Goal: Information Seeking & Learning: Learn about a topic

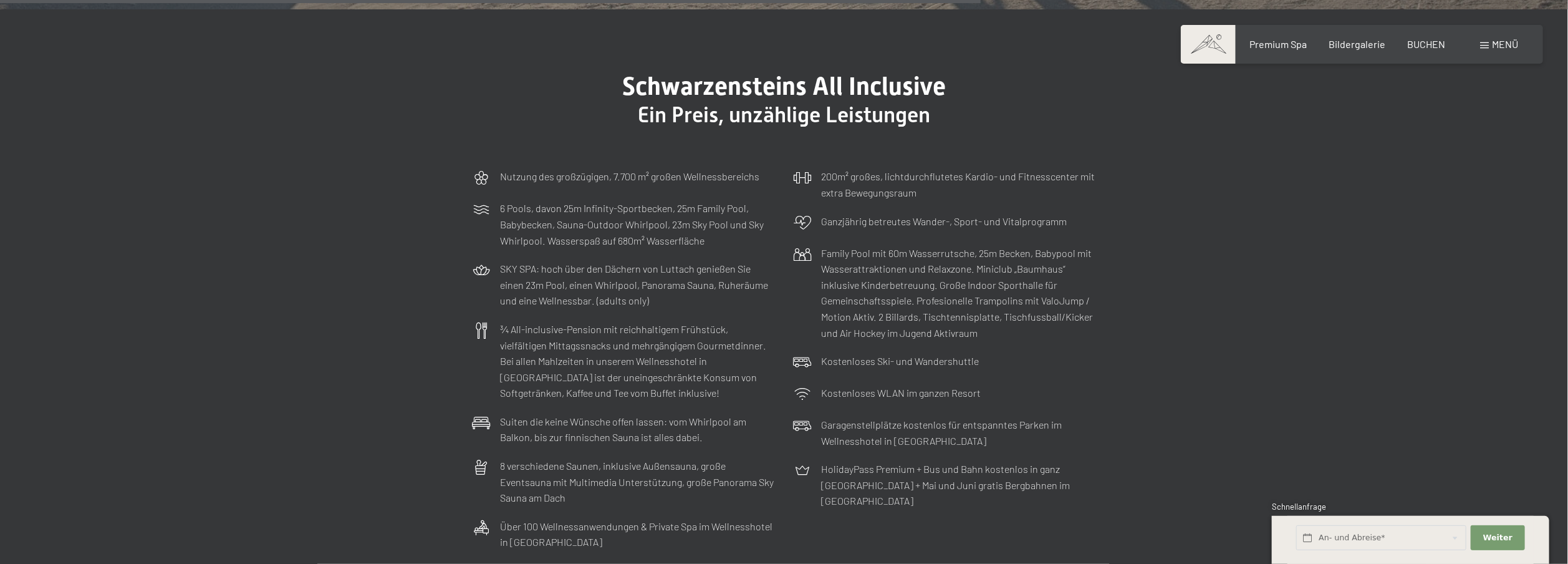
scroll to position [4552, 0]
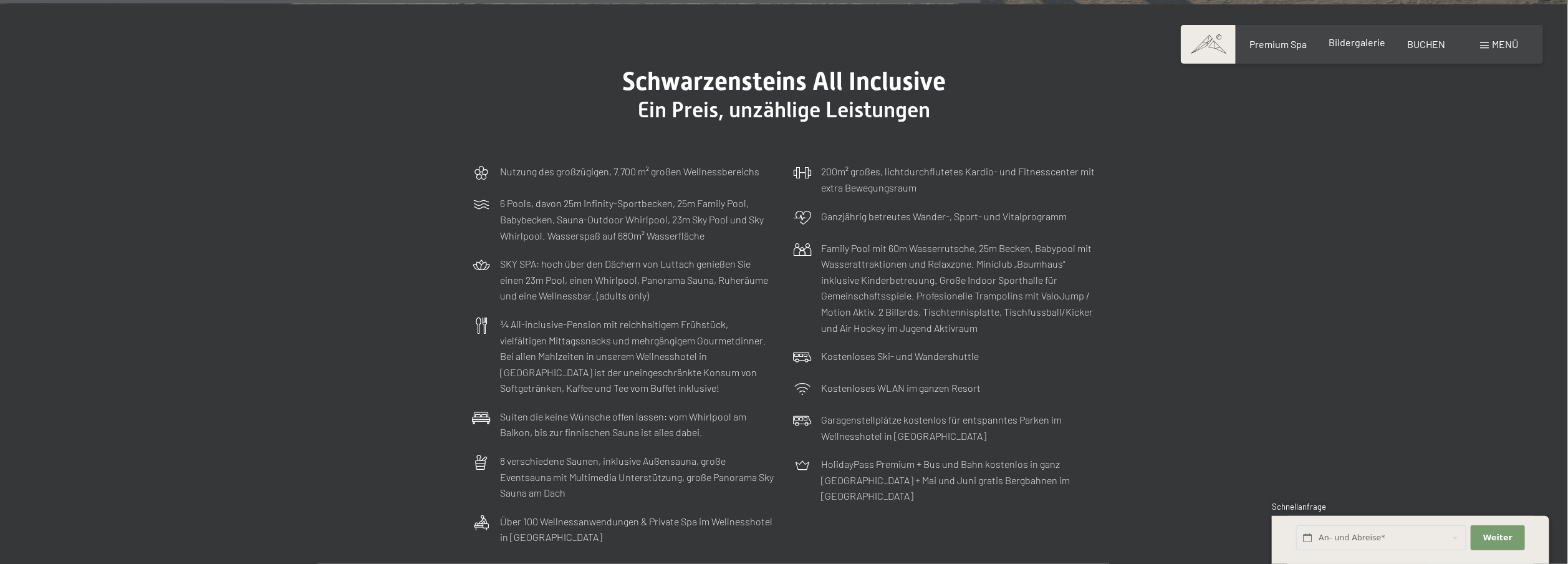
click at [1361, 41] on span "Bildergalerie" at bounding box center [1358, 42] width 57 height 12
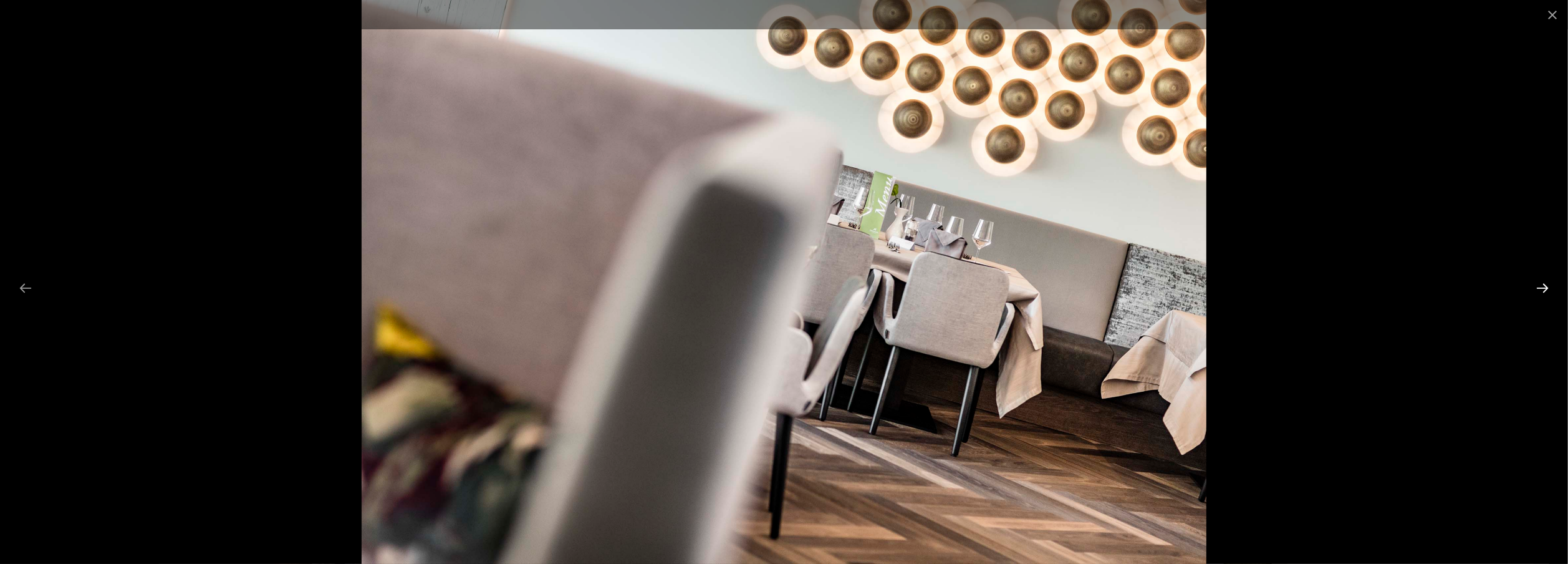
click at [1539, 288] on button "Next slide" at bounding box center [1543, 288] width 26 height 25
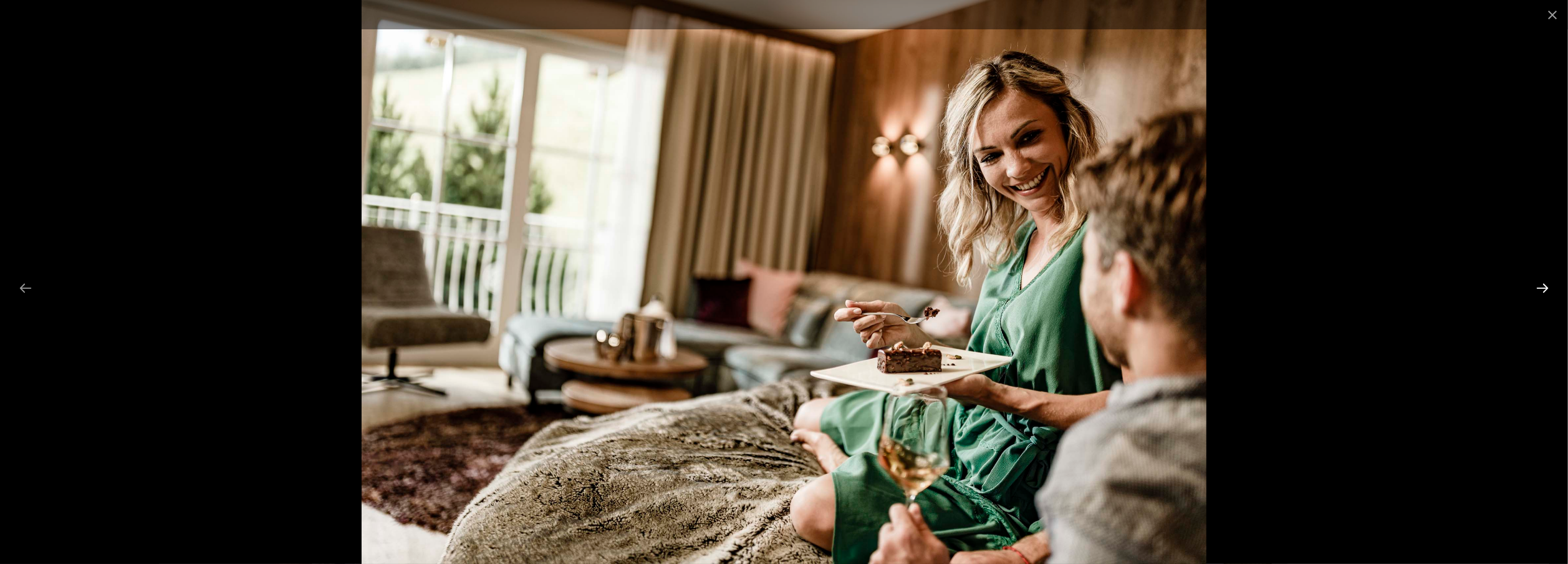
click at [1539, 288] on button "Next slide" at bounding box center [1543, 288] width 26 height 25
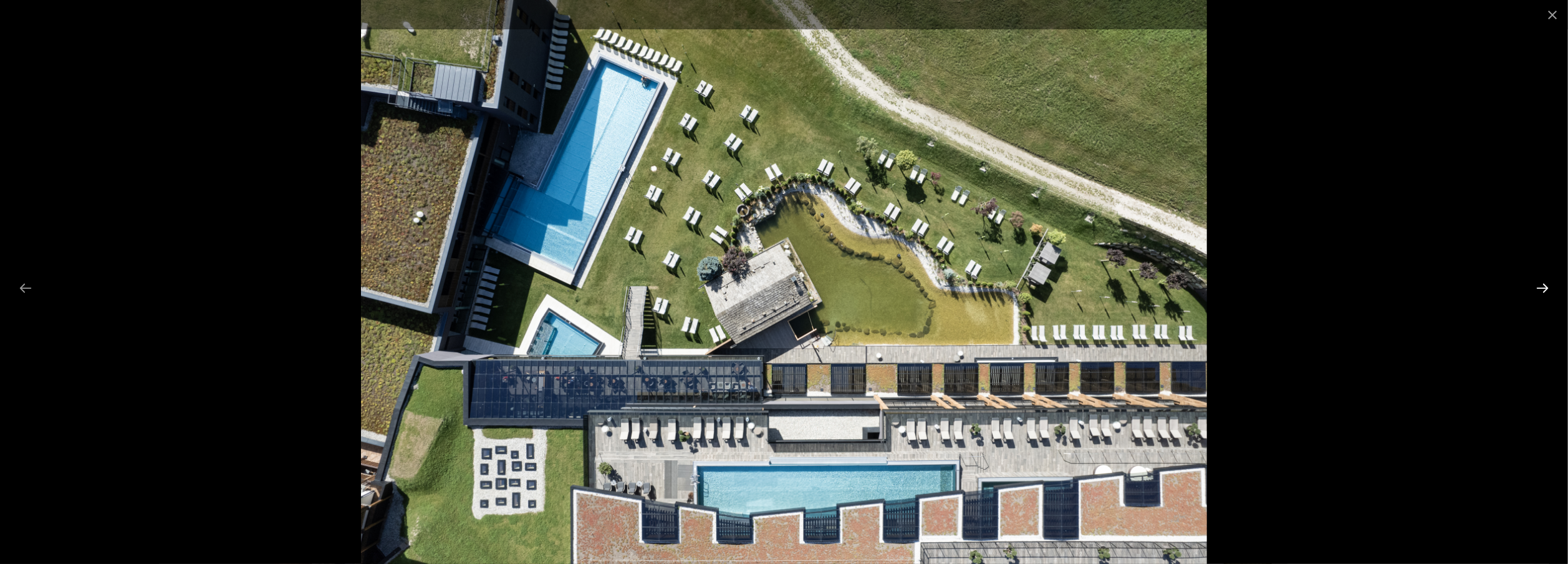
click at [1539, 288] on button "Next slide" at bounding box center [1543, 288] width 26 height 25
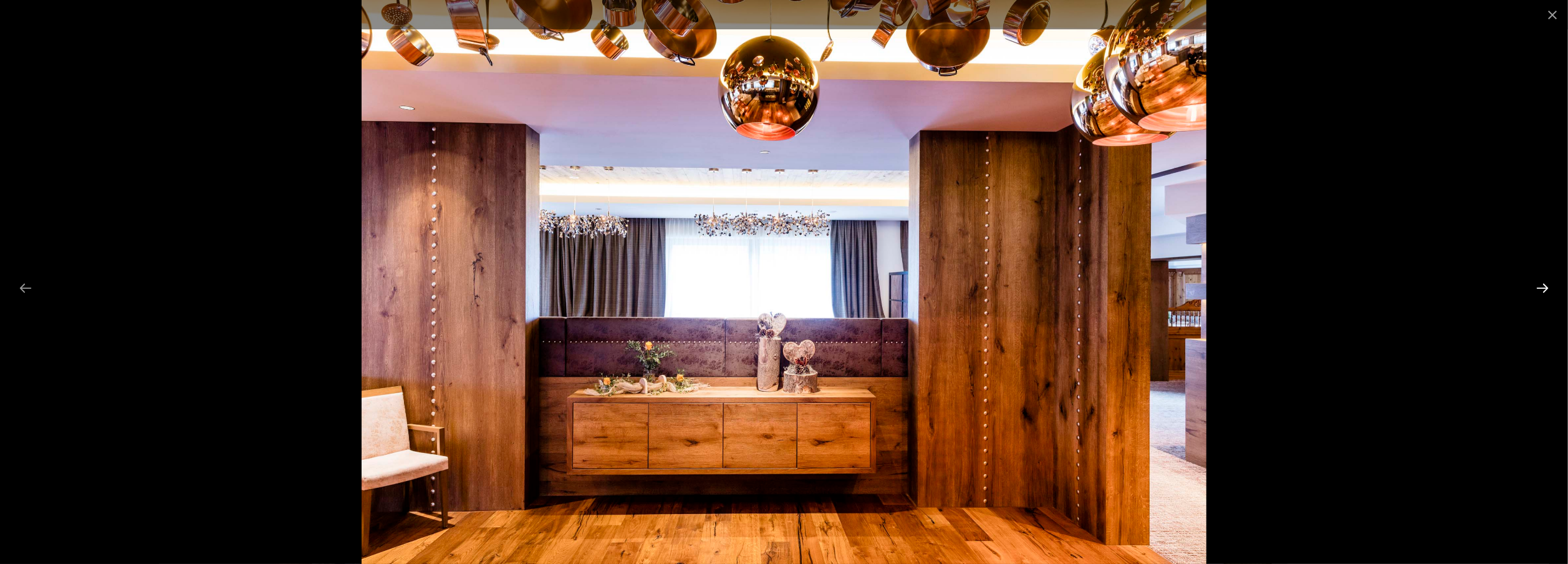
click at [1539, 288] on button "Next slide" at bounding box center [1543, 288] width 26 height 25
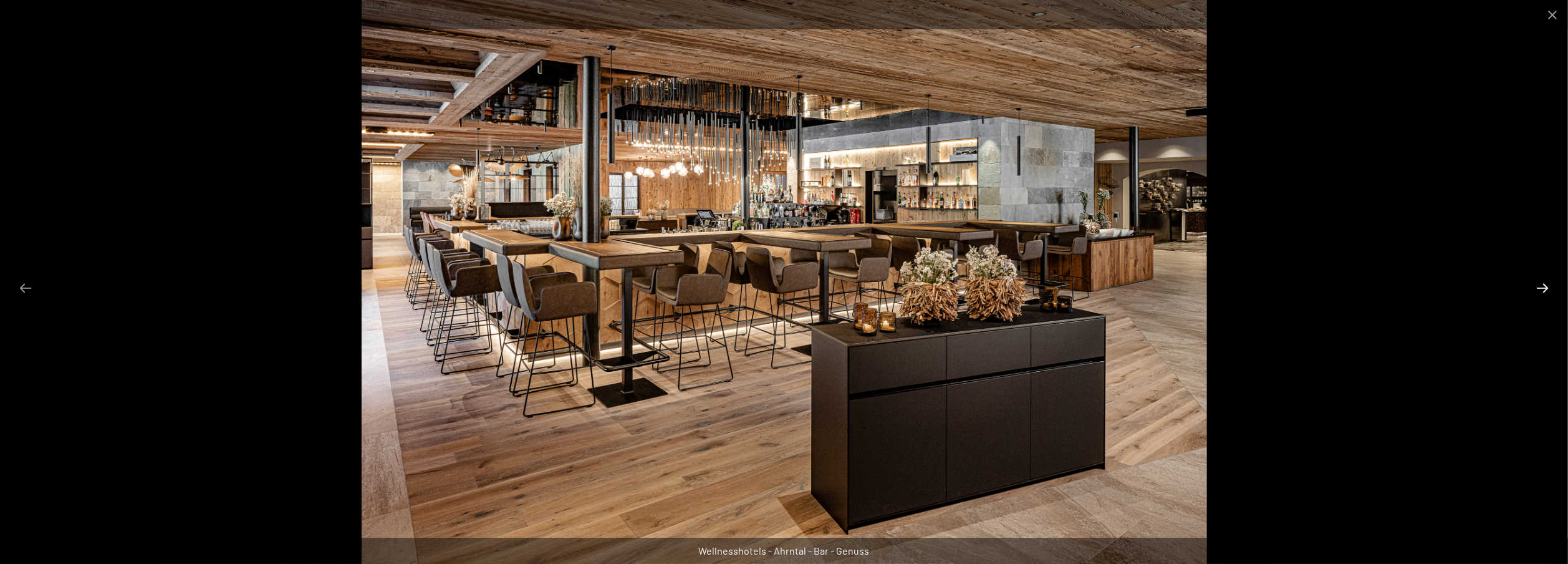
click at [1538, 288] on button "Next slide" at bounding box center [1543, 288] width 26 height 25
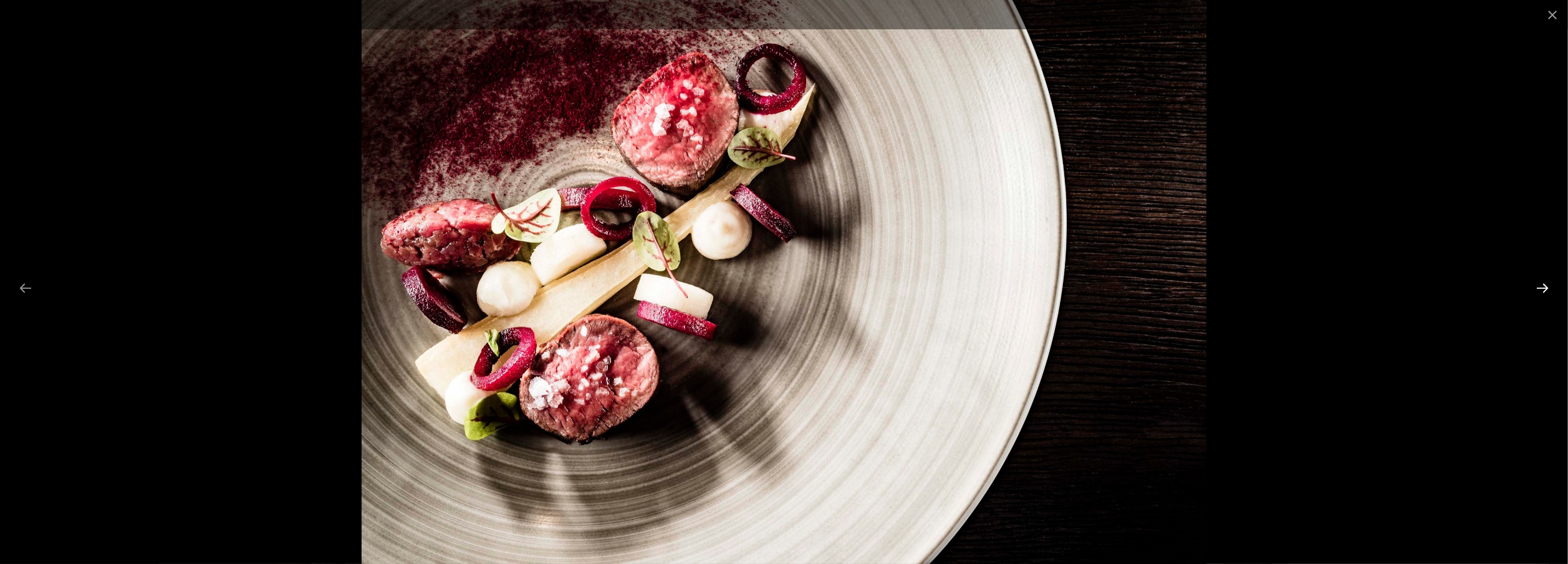
click at [1538, 288] on button "Next slide" at bounding box center [1543, 288] width 26 height 25
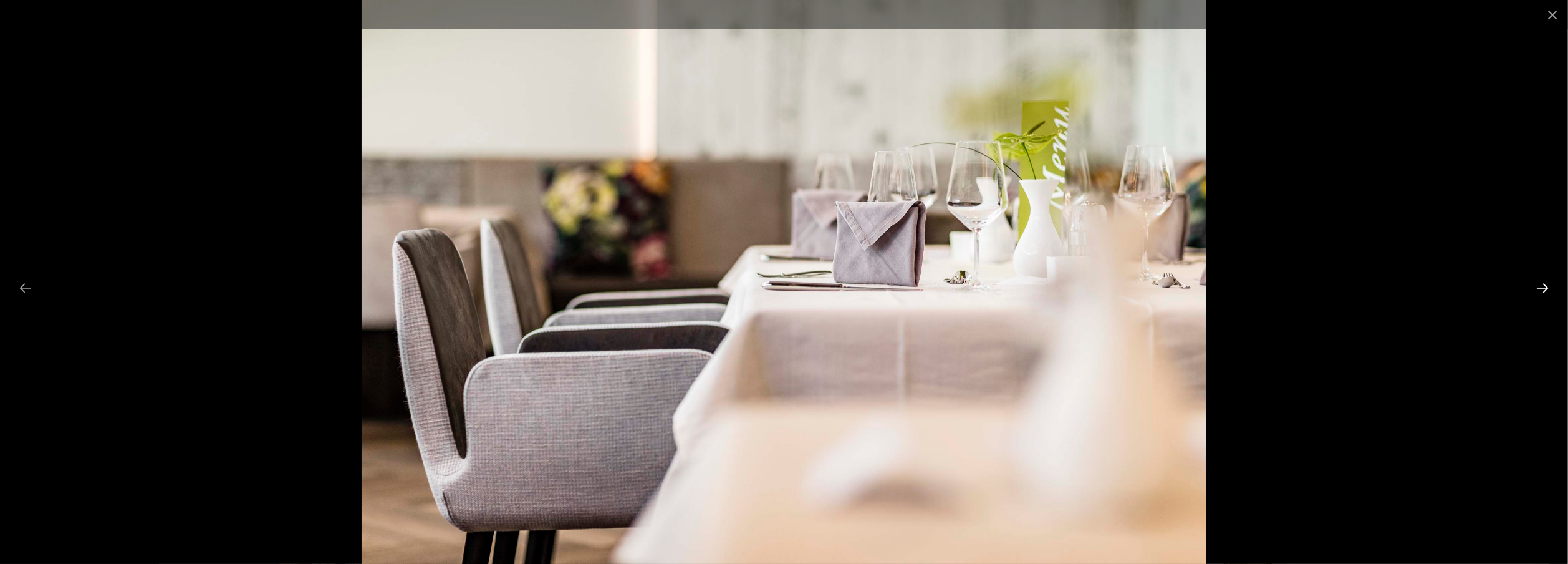
click at [1541, 284] on button "Next slide" at bounding box center [1543, 288] width 26 height 25
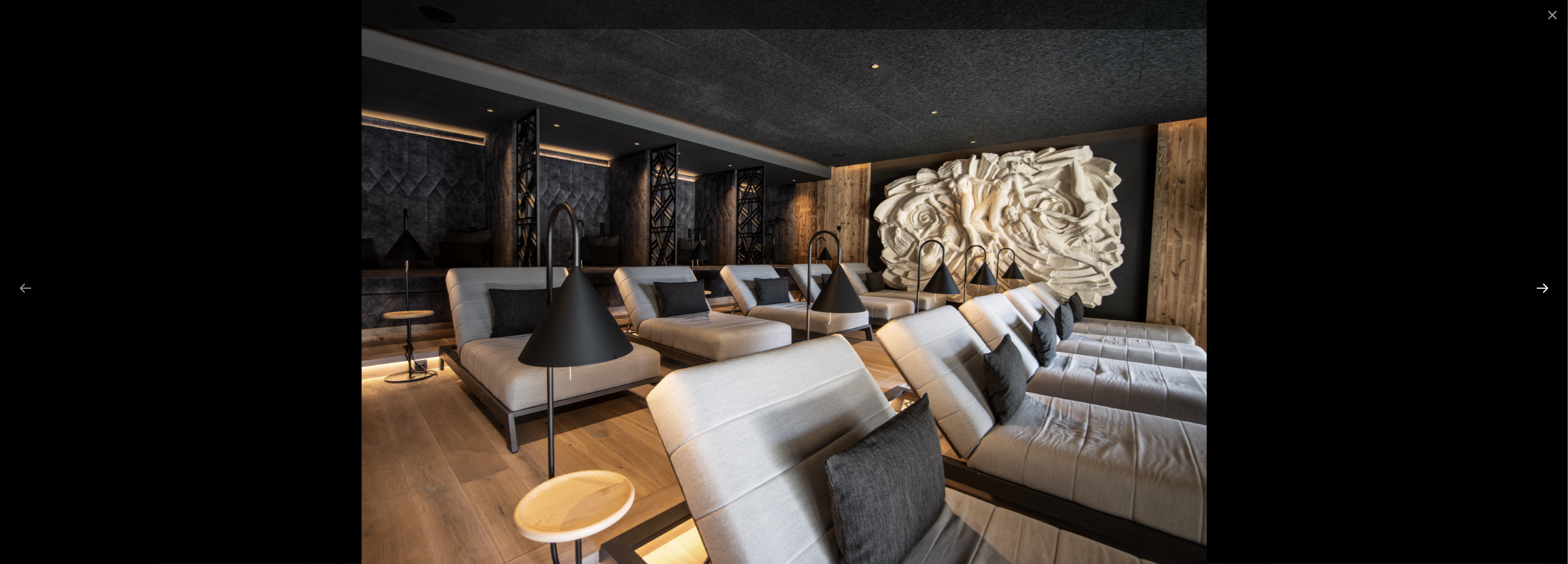
click at [1541, 284] on button "Next slide" at bounding box center [1543, 288] width 26 height 25
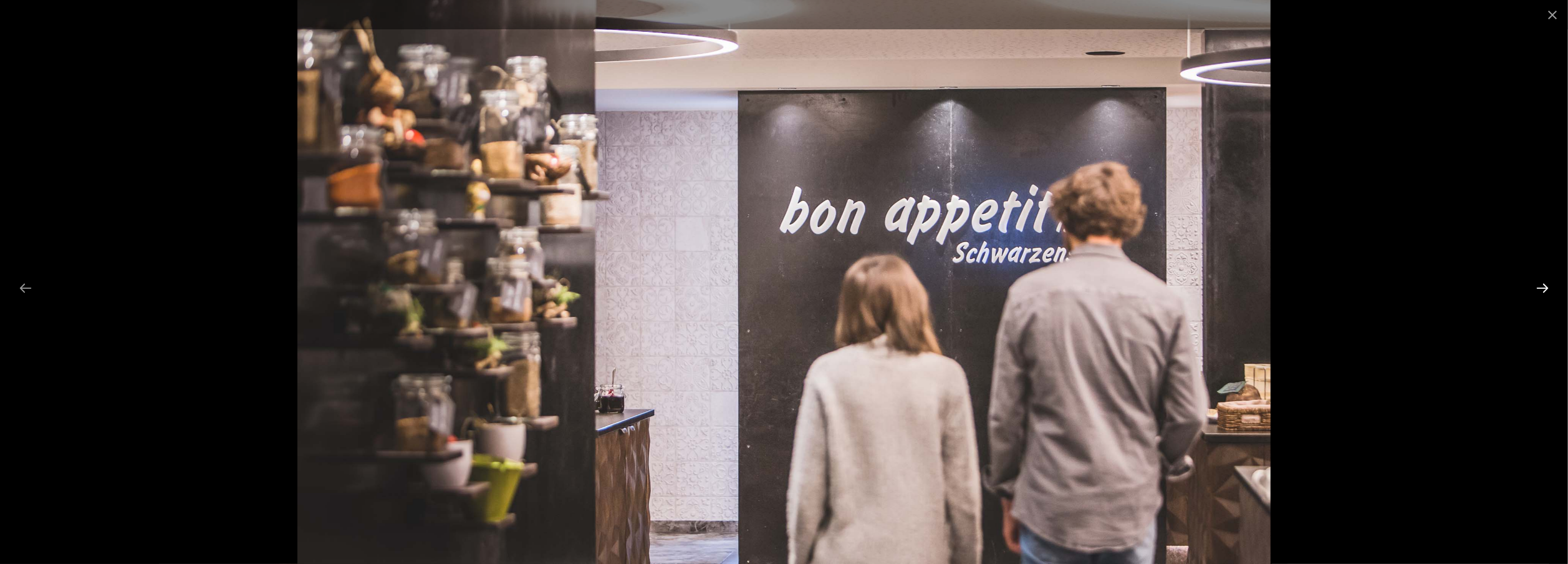
click at [1541, 284] on button "Next slide" at bounding box center [1543, 288] width 26 height 25
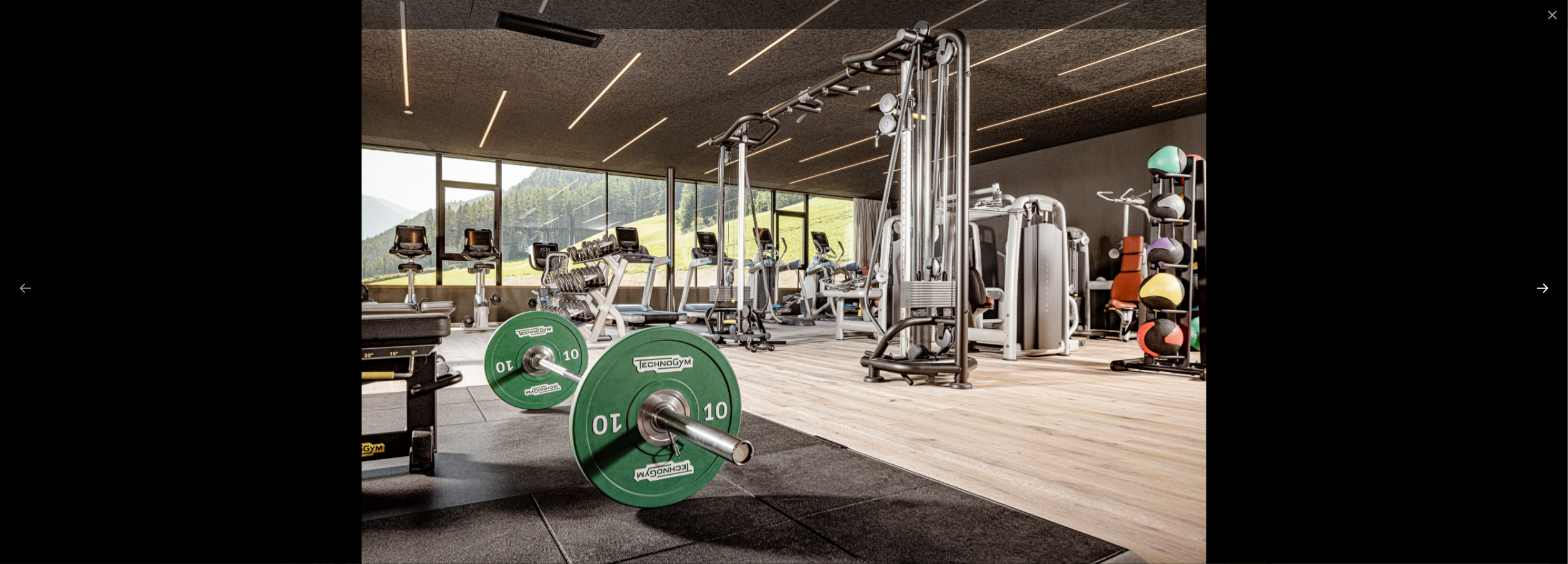
click at [1541, 284] on button "Next slide" at bounding box center [1543, 288] width 26 height 25
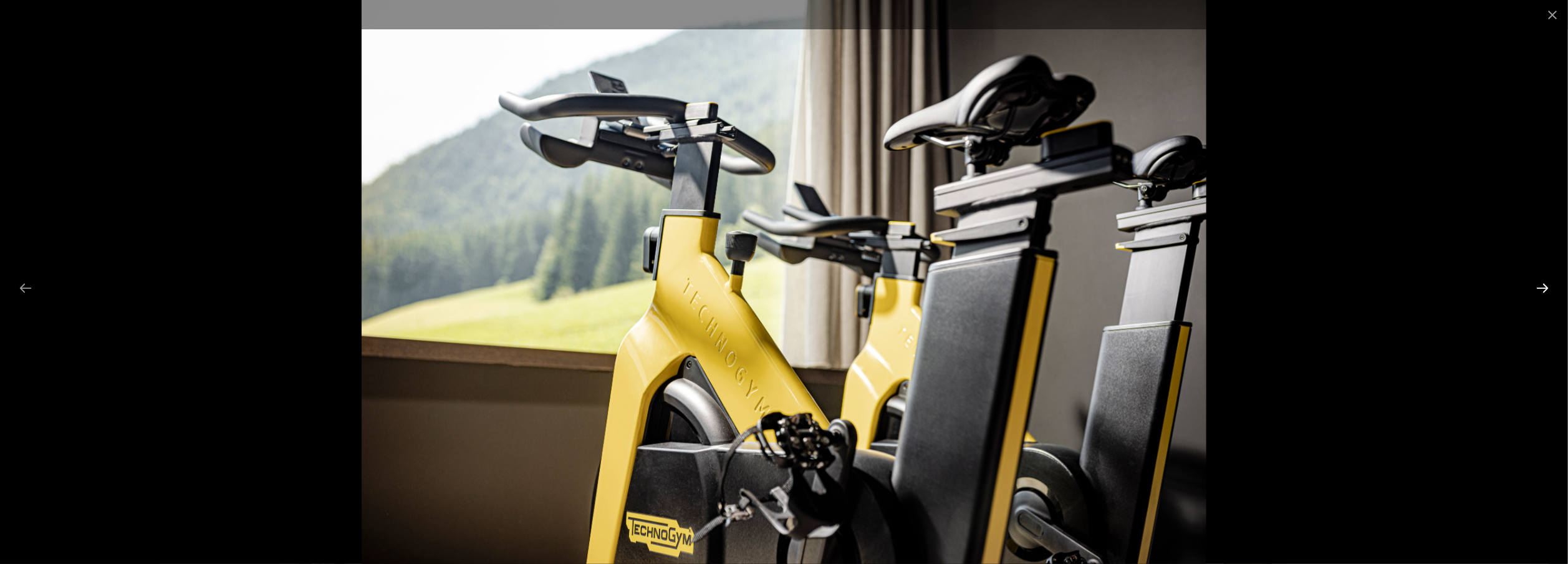
click at [1541, 284] on button "Next slide" at bounding box center [1543, 288] width 26 height 25
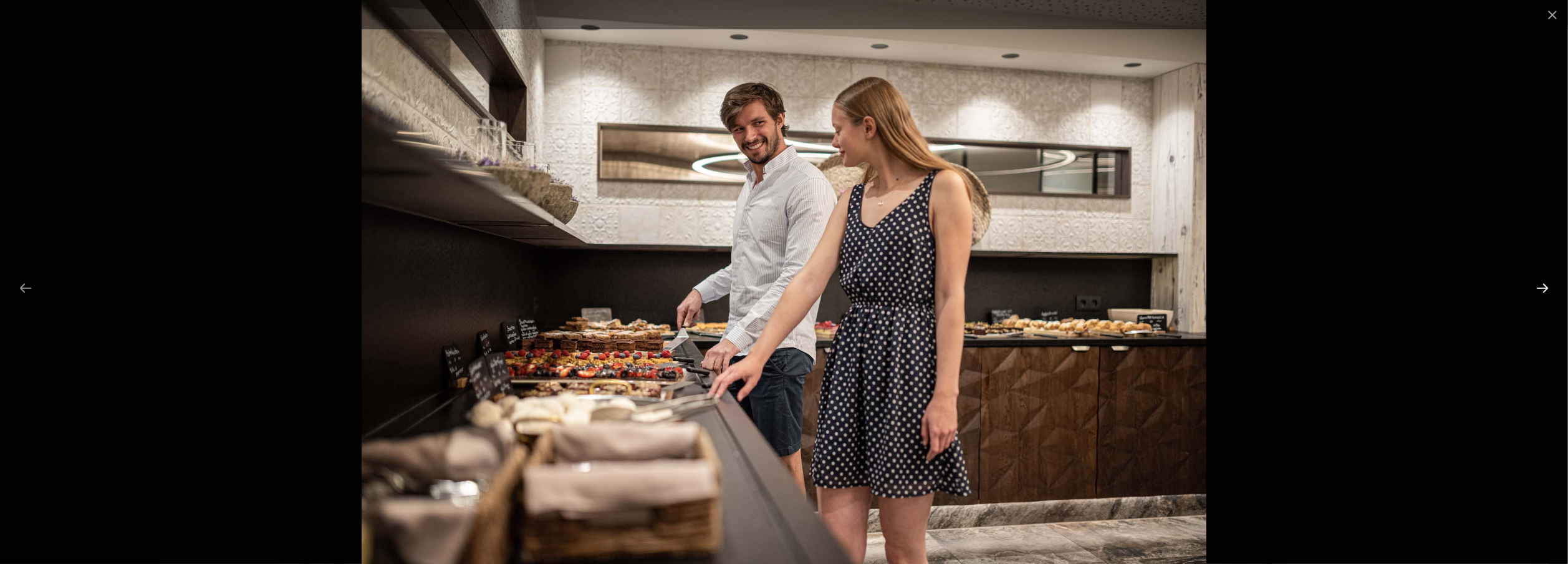
click at [1541, 284] on button "Next slide" at bounding box center [1543, 288] width 26 height 25
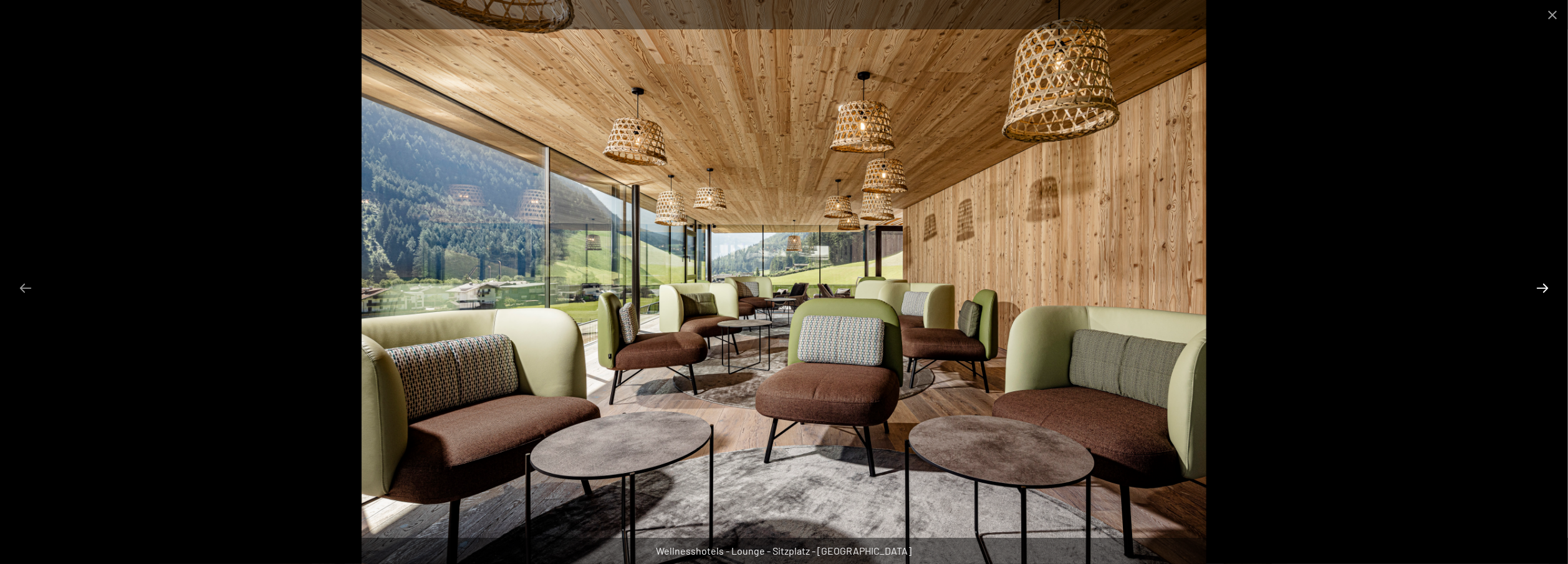
click at [1541, 284] on button "Next slide" at bounding box center [1543, 288] width 26 height 25
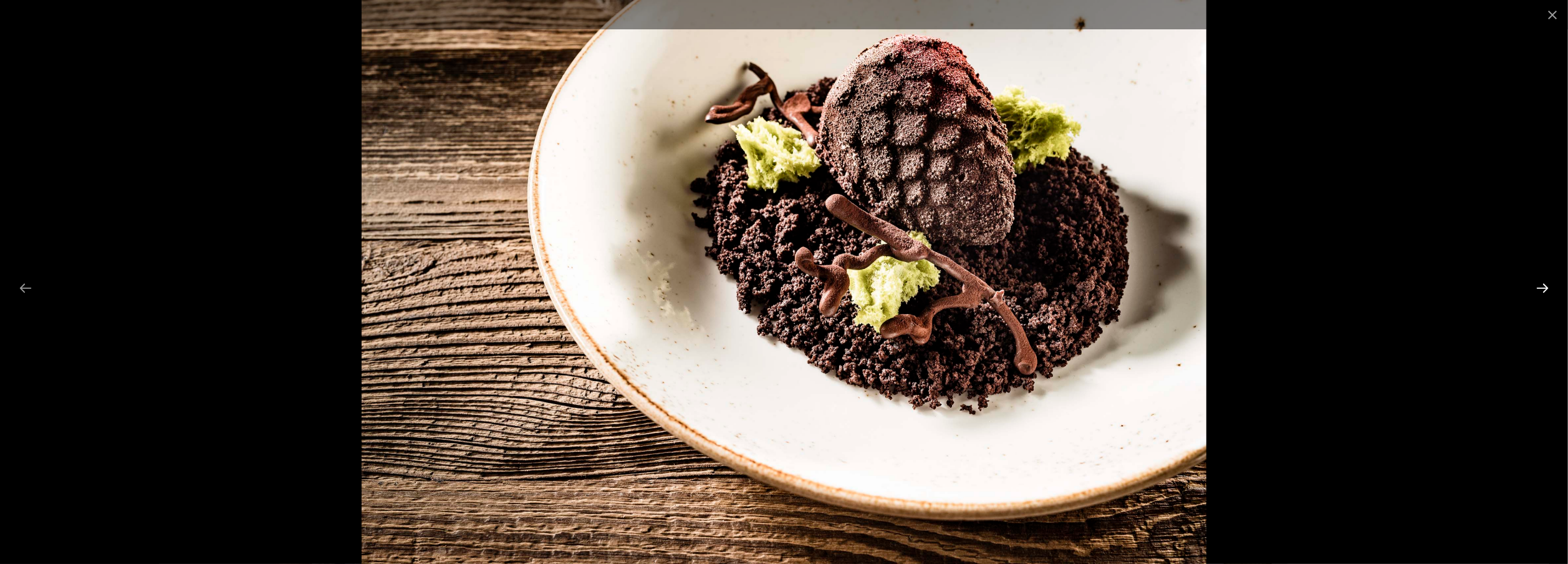
click at [1541, 284] on button "Next slide" at bounding box center [1543, 288] width 26 height 25
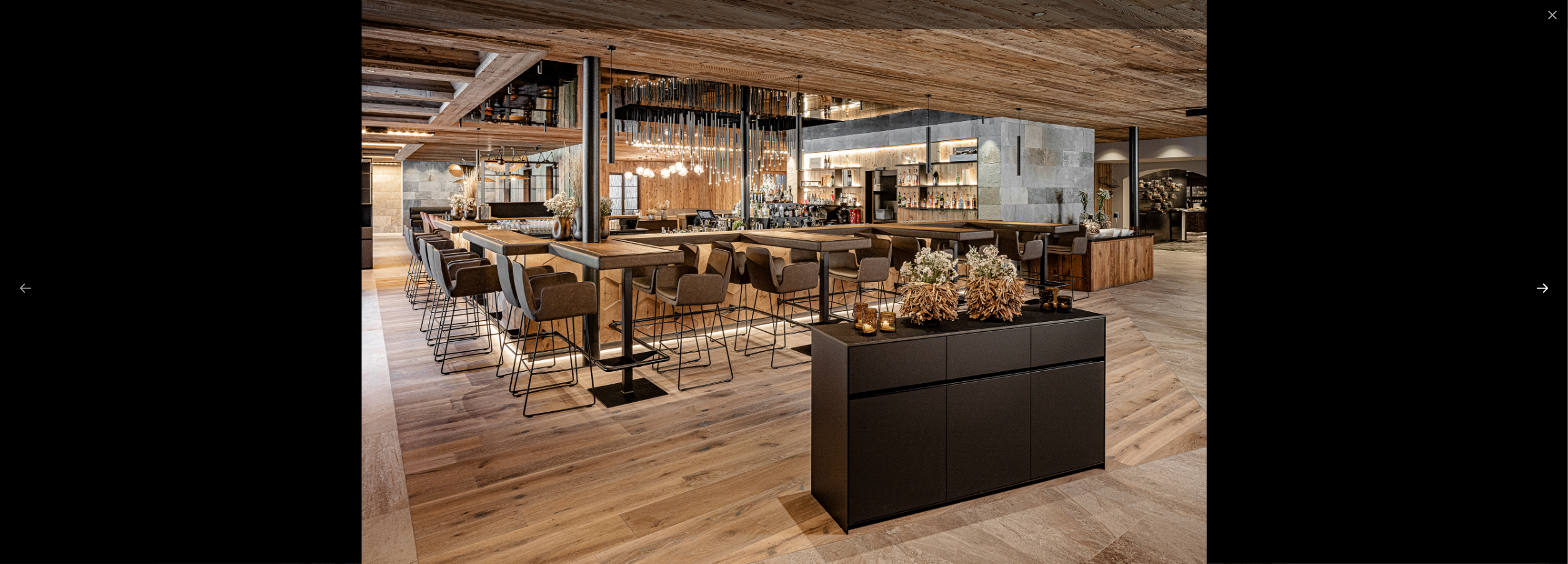
click at [1541, 284] on button "Next slide" at bounding box center [1543, 288] width 26 height 25
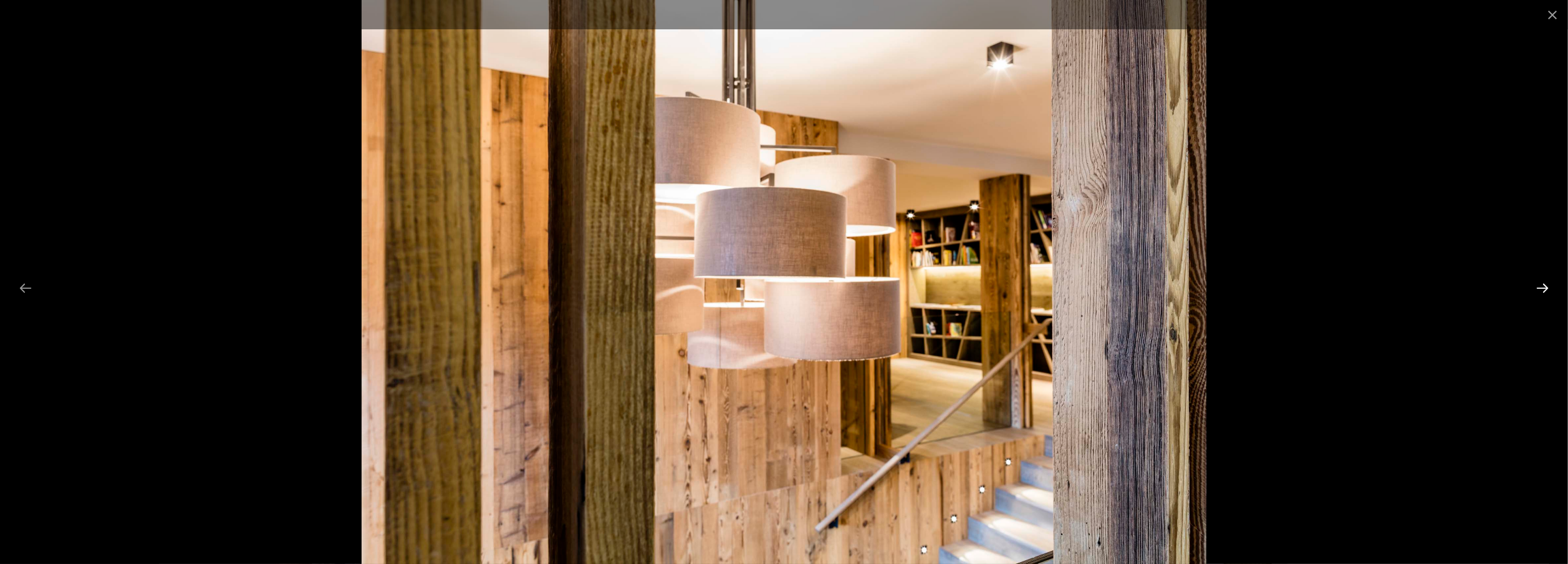
click at [1541, 284] on button "Next slide" at bounding box center [1543, 288] width 26 height 25
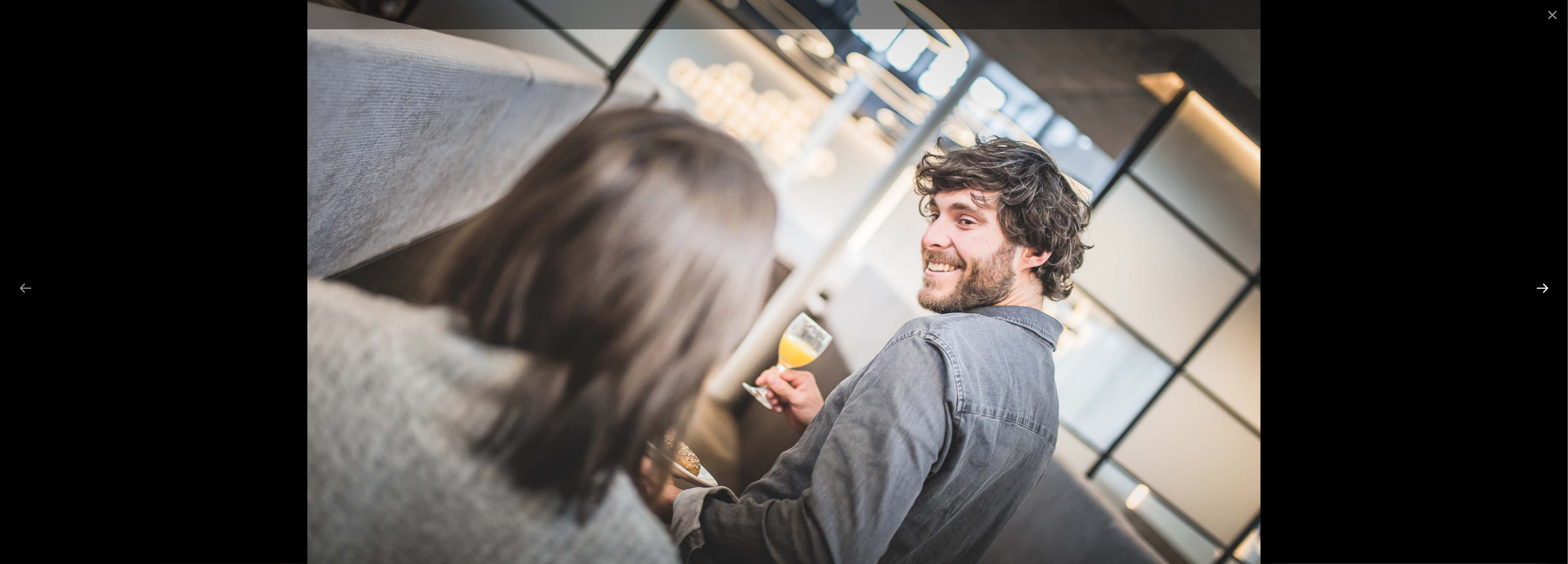
click at [1541, 284] on button "Next slide" at bounding box center [1543, 288] width 26 height 25
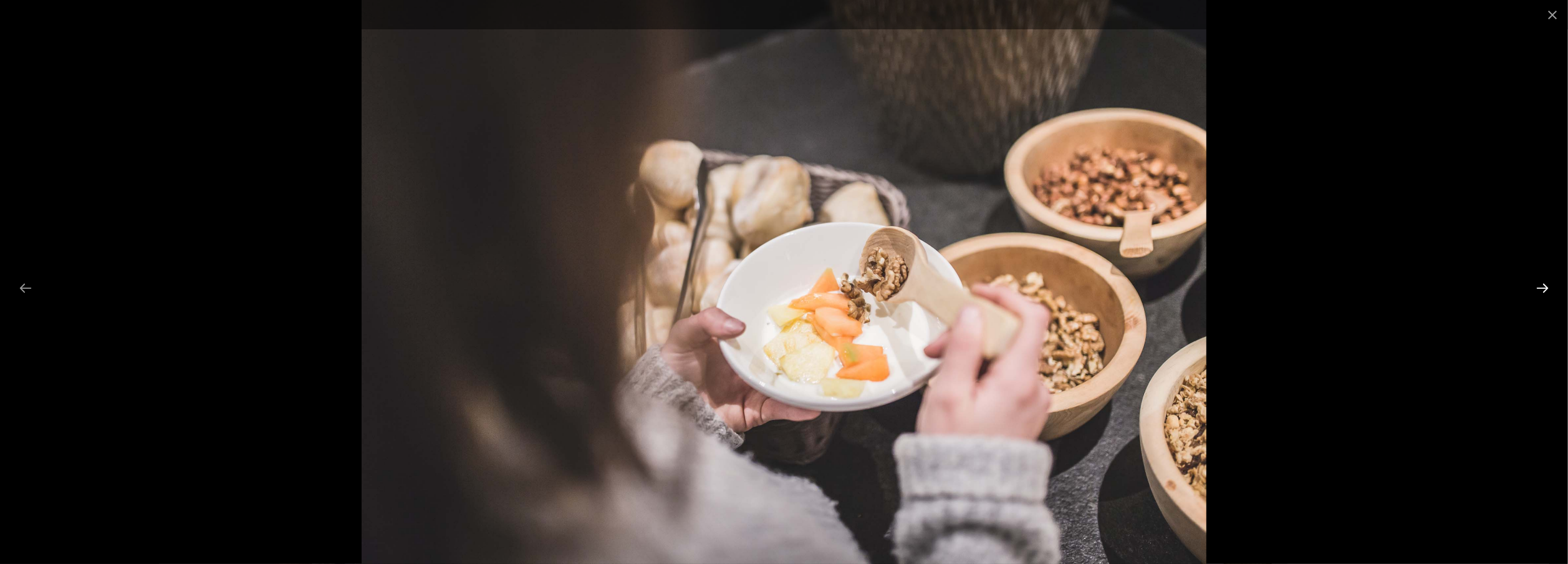
click at [1541, 284] on button "Next slide" at bounding box center [1543, 288] width 26 height 25
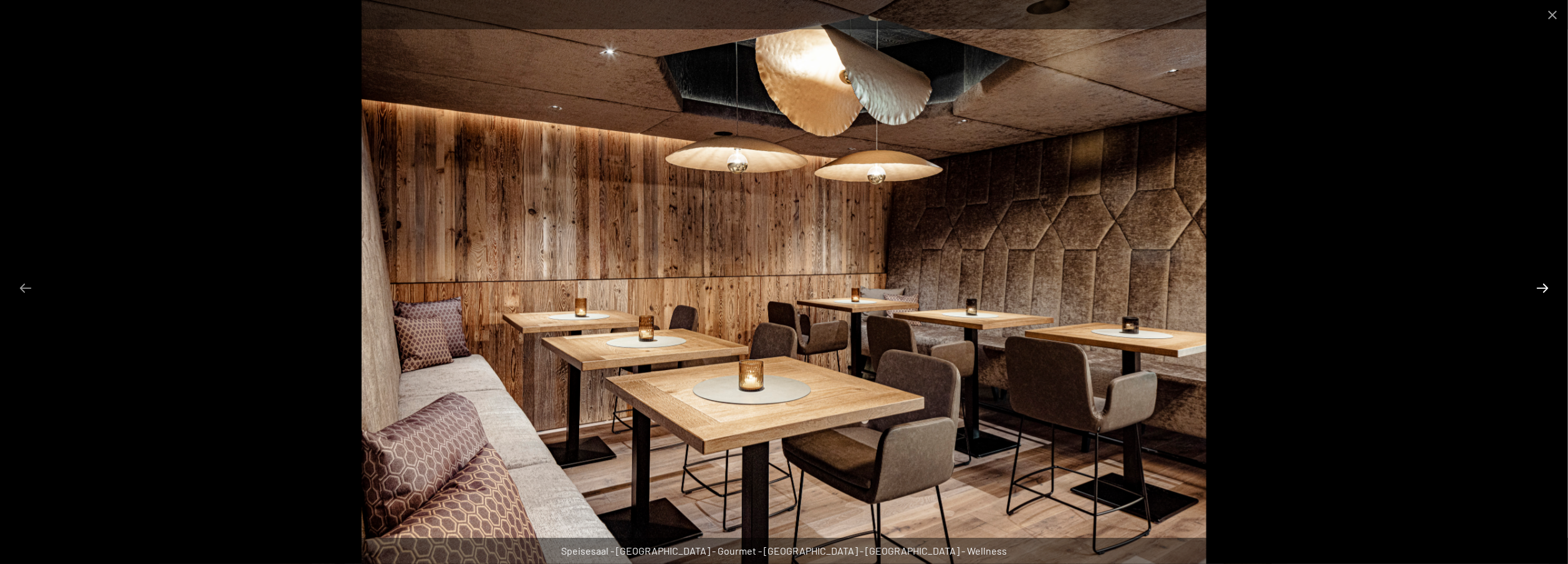
click at [1541, 284] on button "Next slide" at bounding box center [1543, 288] width 26 height 25
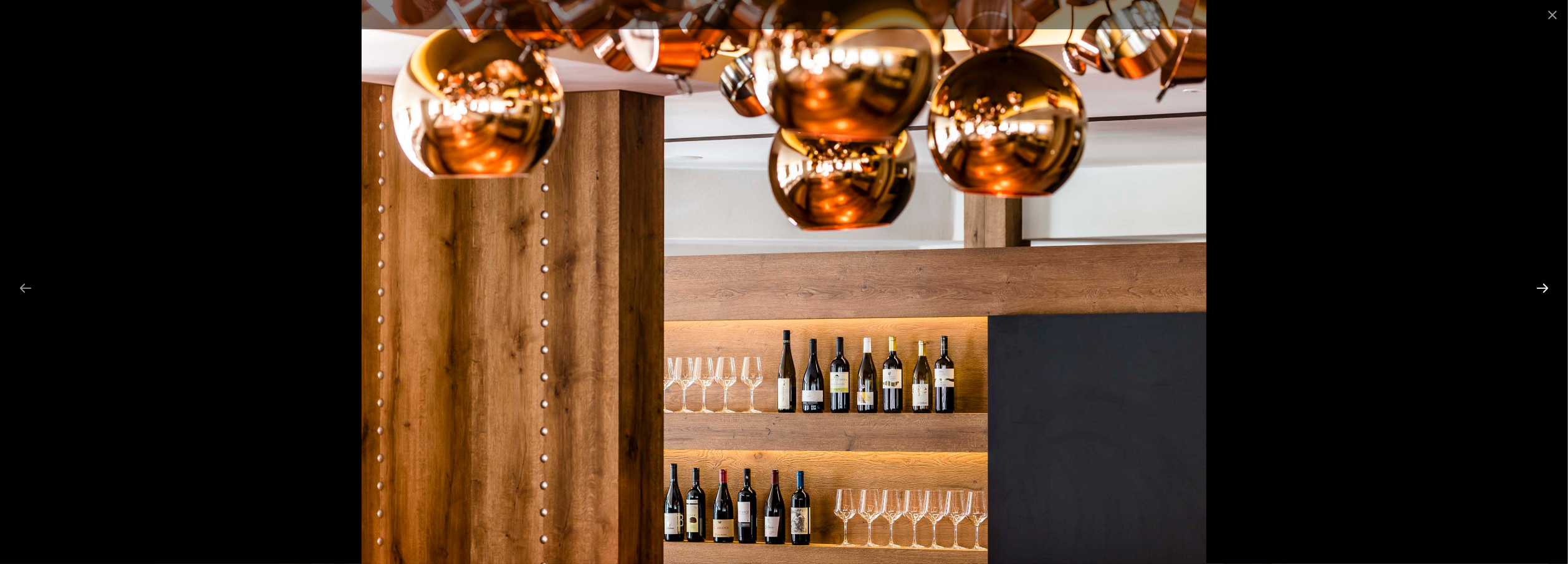
click at [1541, 284] on button "Next slide" at bounding box center [1543, 288] width 26 height 25
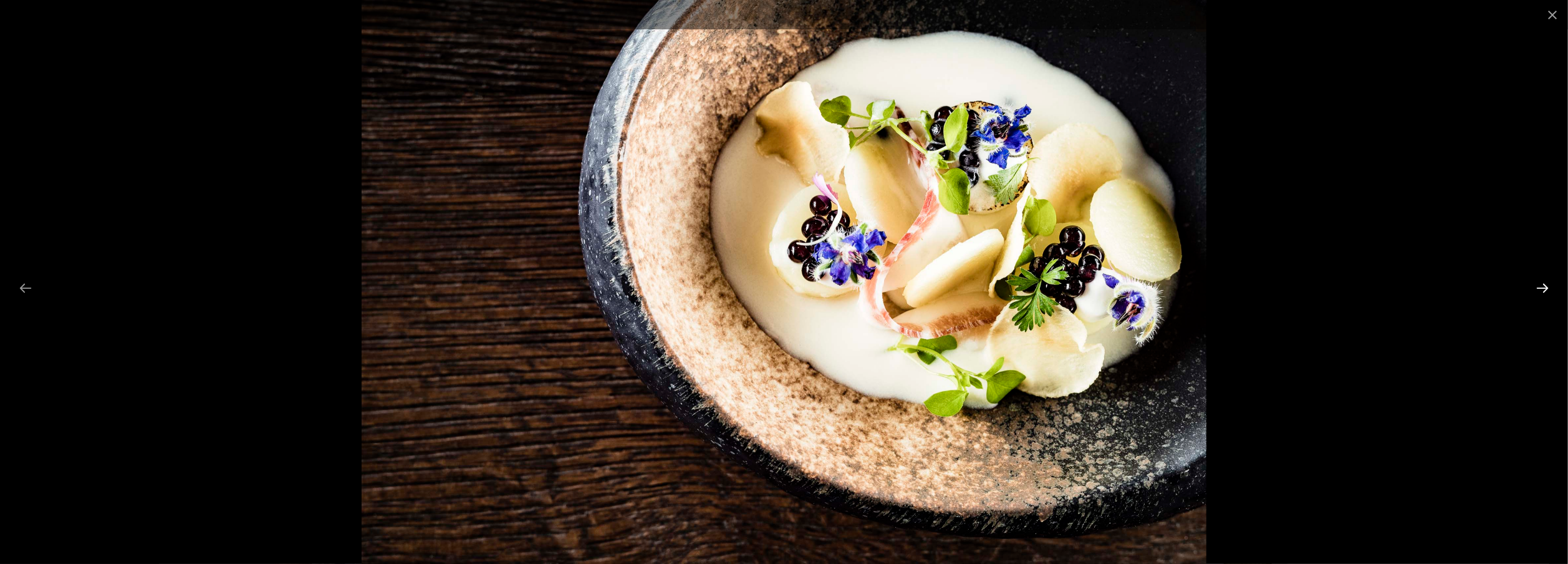
click at [1541, 284] on button "Next slide" at bounding box center [1543, 288] width 26 height 25
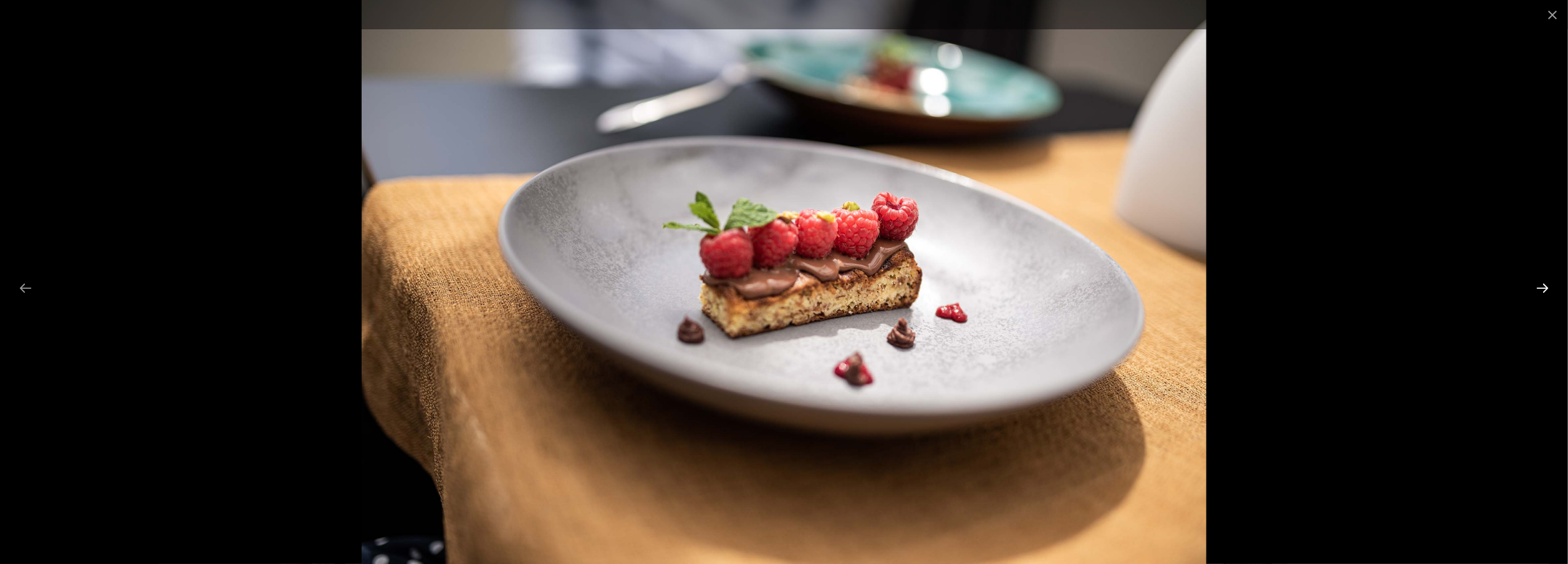
click at [1541, 284] on button "Next slide" at bounding box center [1543, 288] width 26 height 25
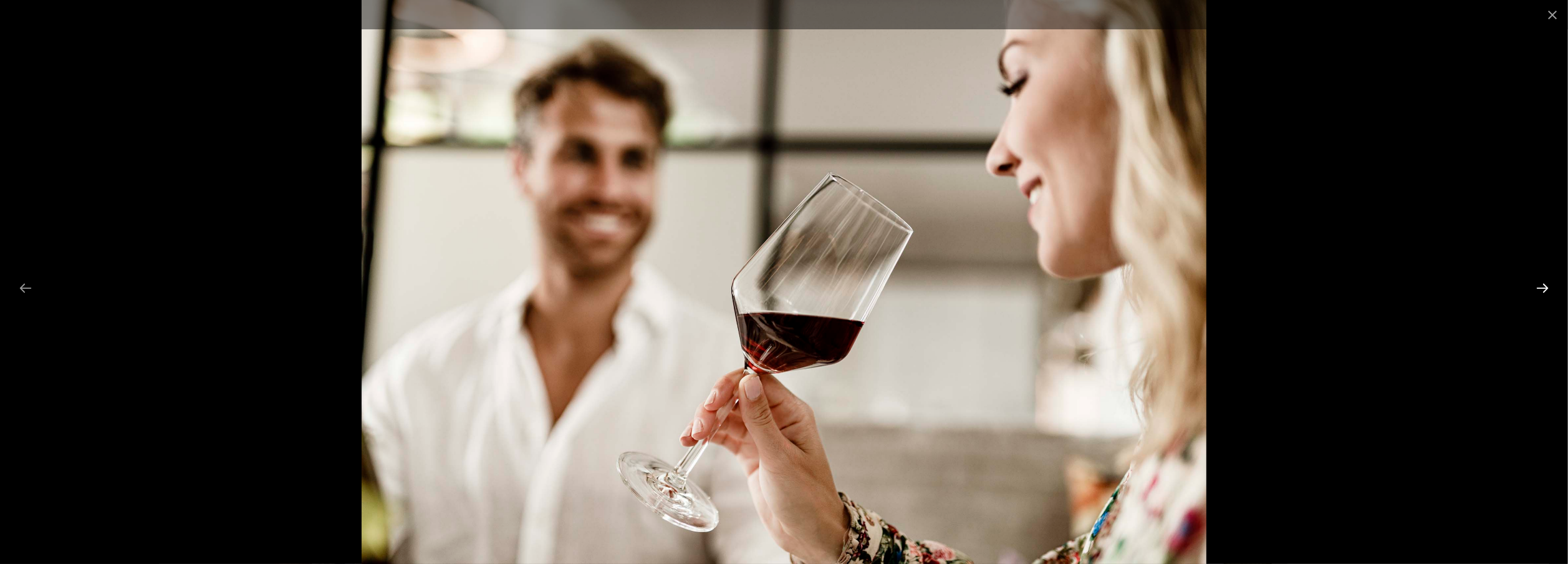
click at [1540, 281] on button "Next slide" at bounding box center [1543, 288] width 26 height 25
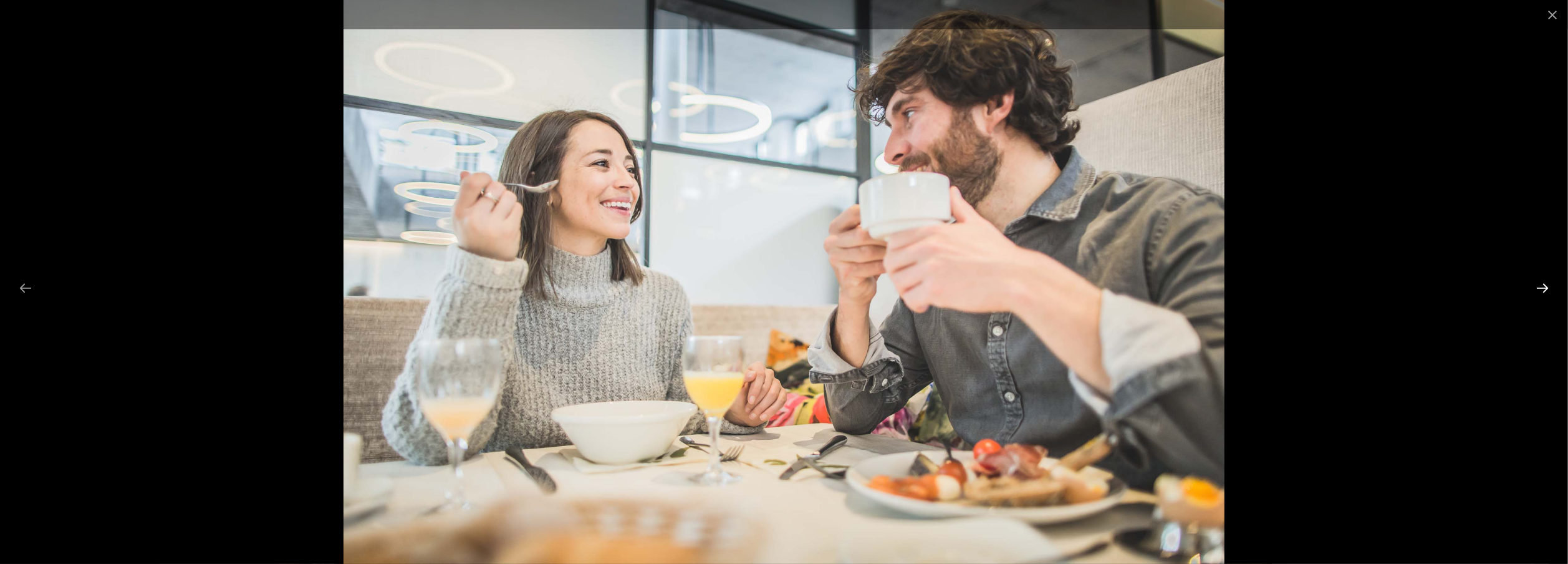
click at [1540, 281] on button "Next slide" at bounding box center [1543, 288] width 26 height 25
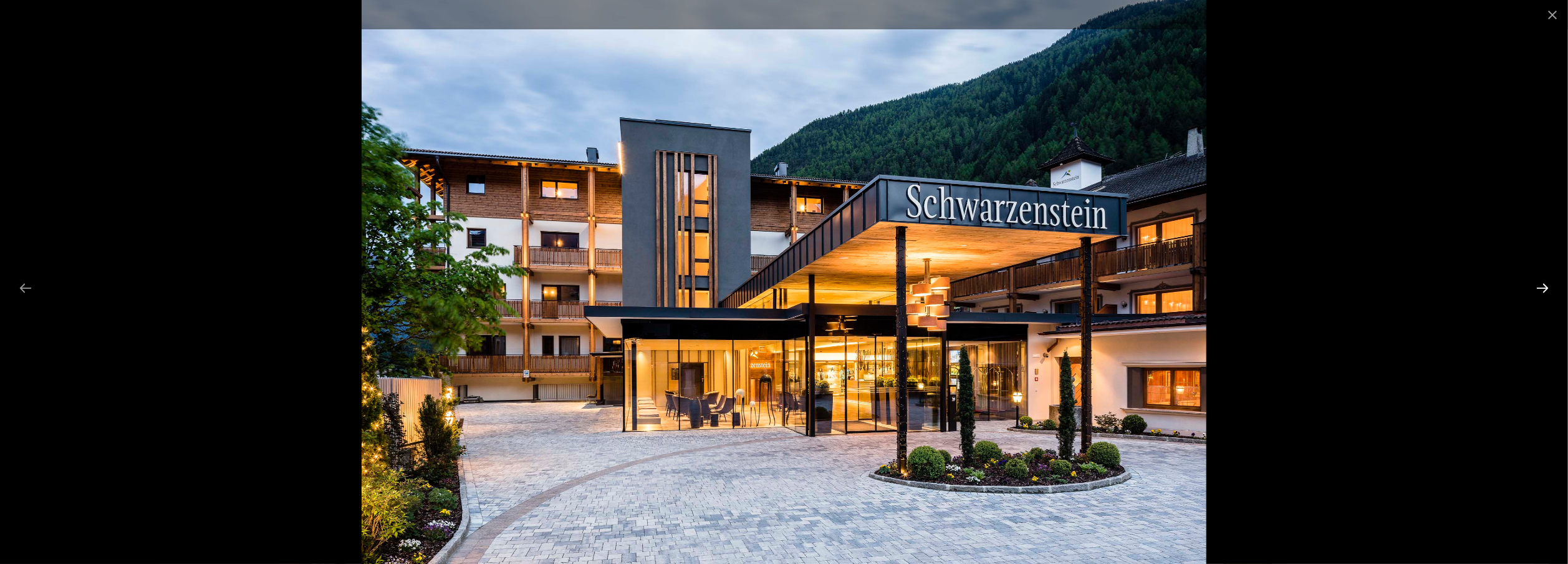
click at [1540, 281] on button "Next slide" at bounding box center [1543, 288] width 26 height 25
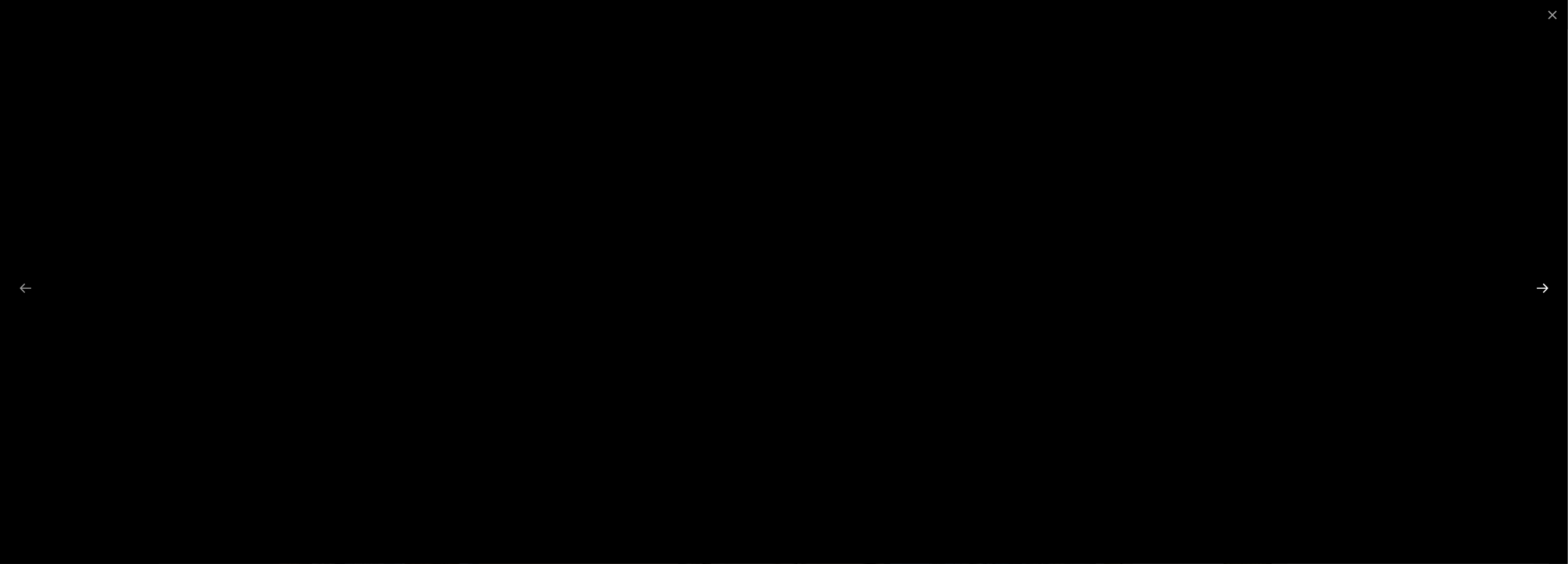
click at [1540, 281] on button "Next slide" at bounding box center [1543, 288] width 26 height 25
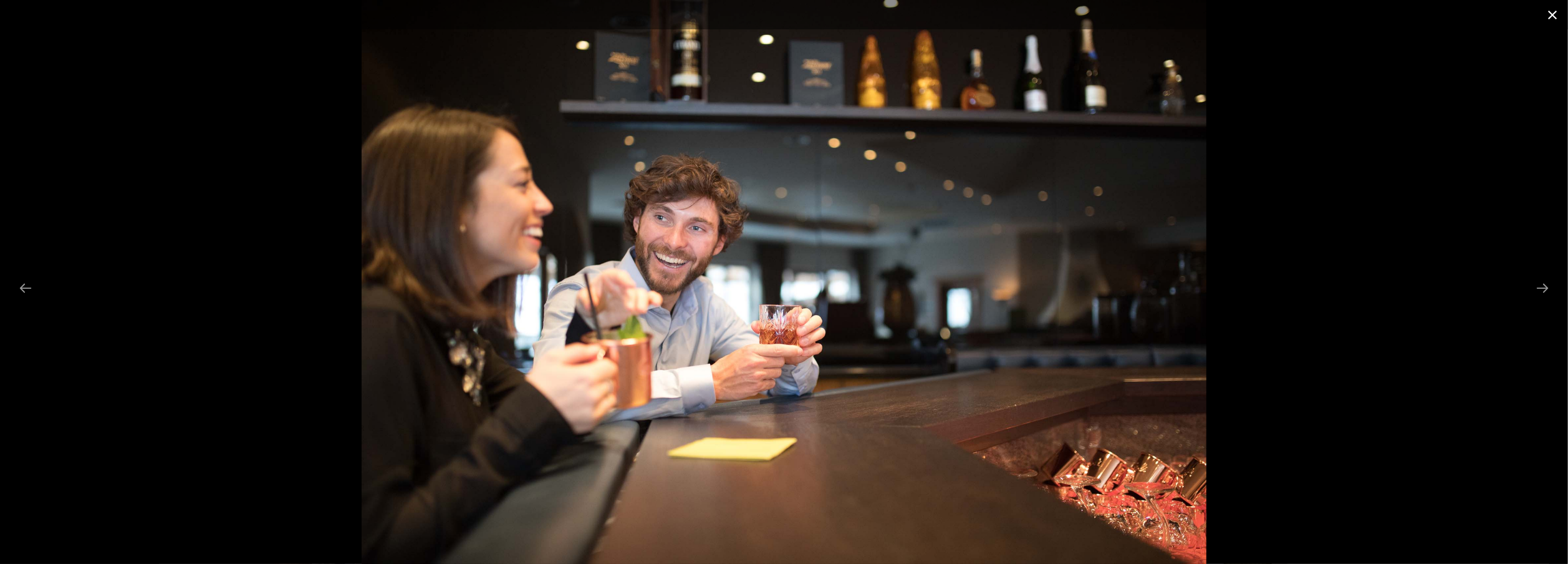
click at [1554, 9] on button "Close gallery" at bounding box center [1552, 14] width 31 height 29
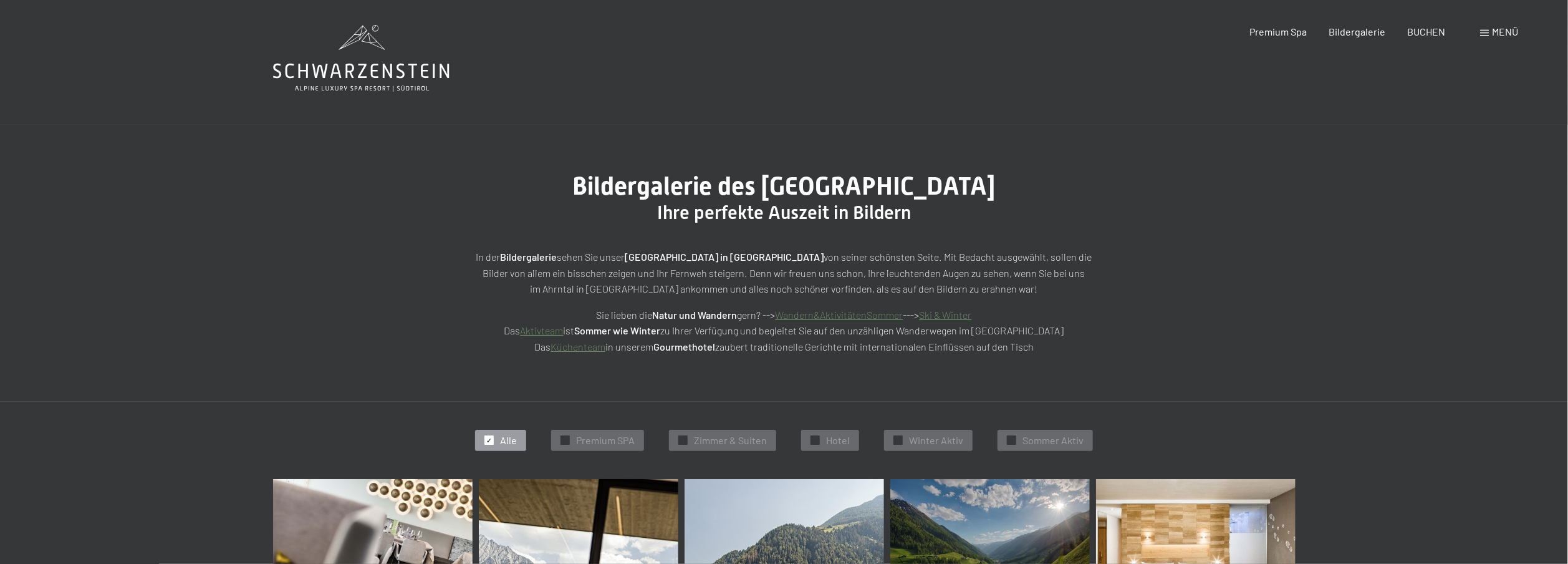
click at [1486, 30] on span at bounding box center [1485, 33] width 9 height 7
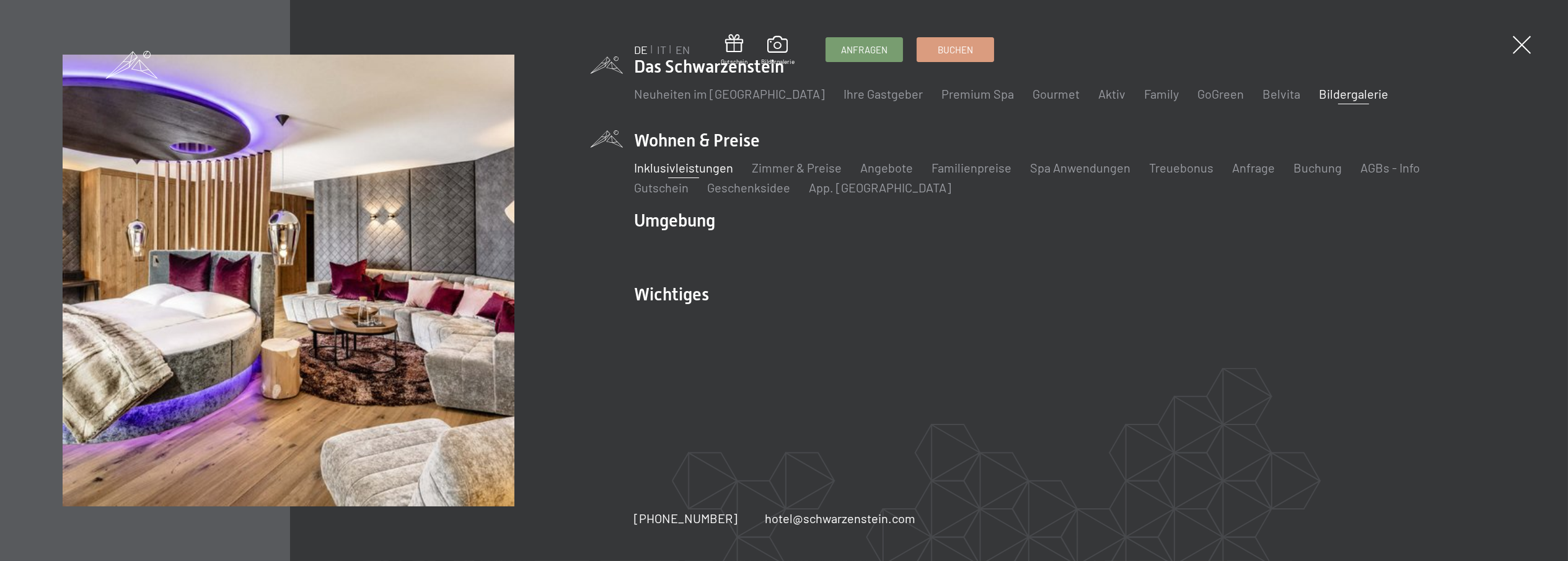
click at [702, 164] on link "Inklusivleistungen" at bounding box center [684, 167] width 99 height 15
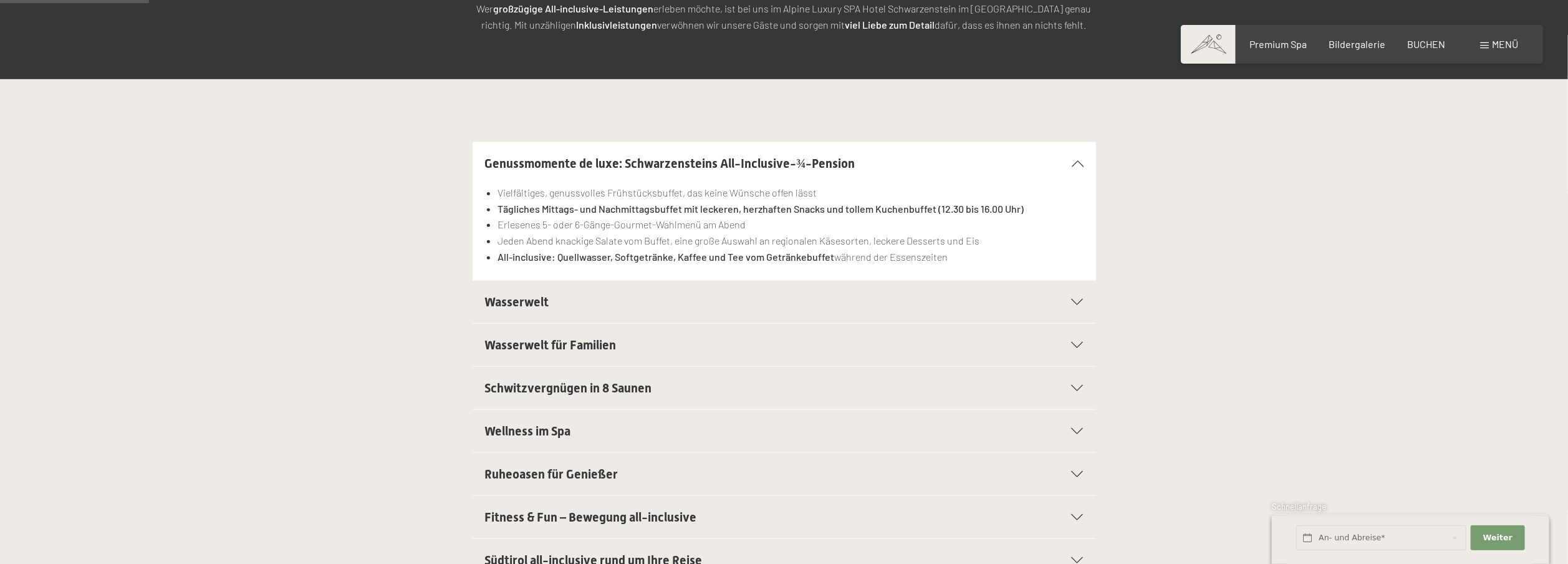
scroll to position [249, 0]
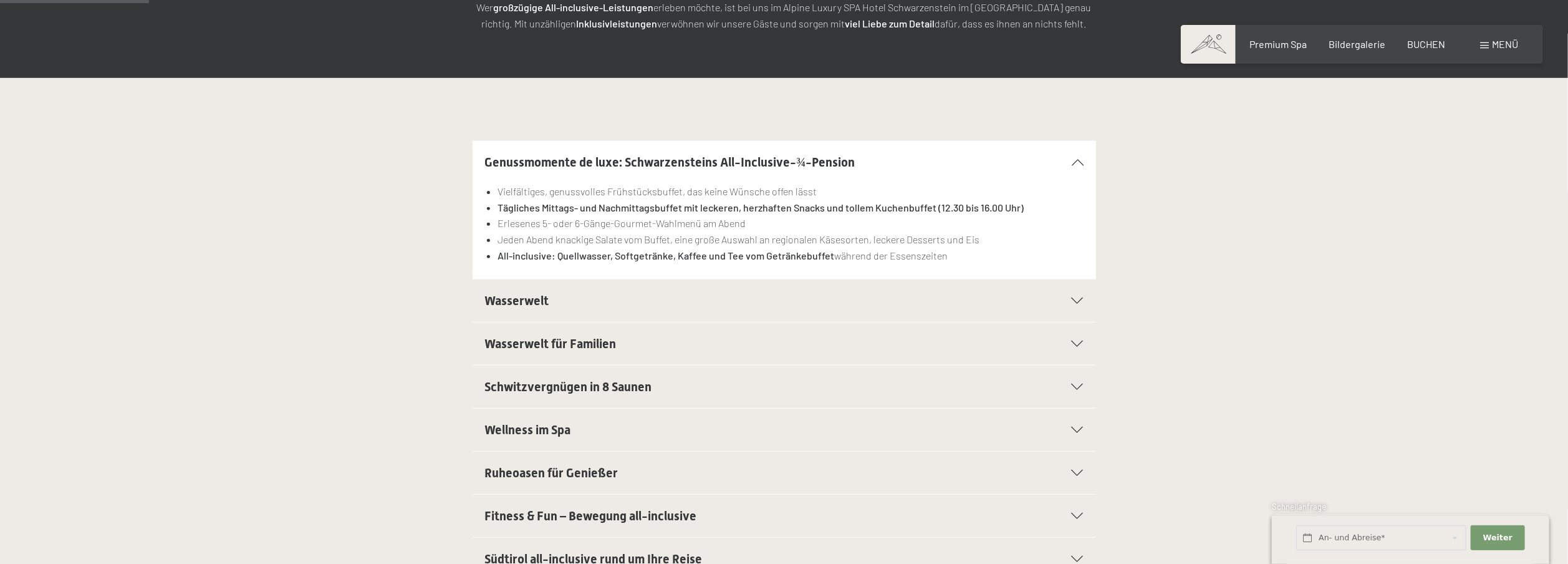
click at [526, 290] on div "Wasserwelt" at bounding box center [784, 300] width 599 height 42
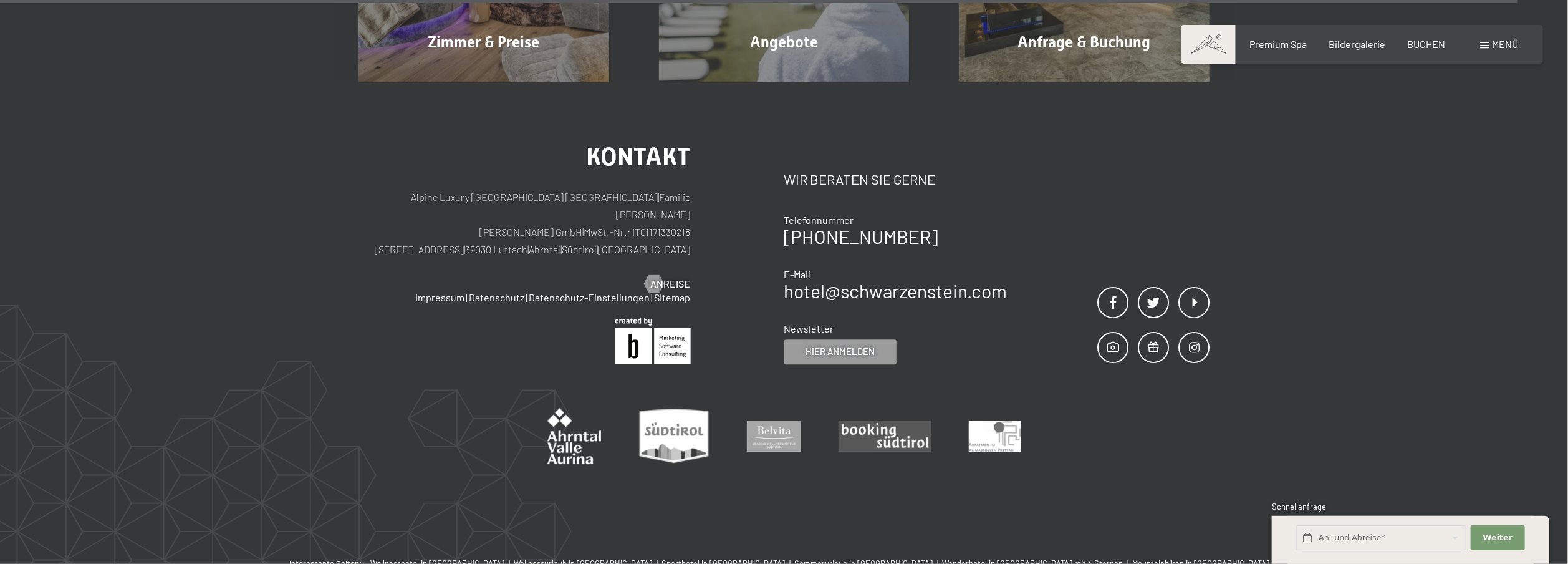
scroll to position [2618, 0]
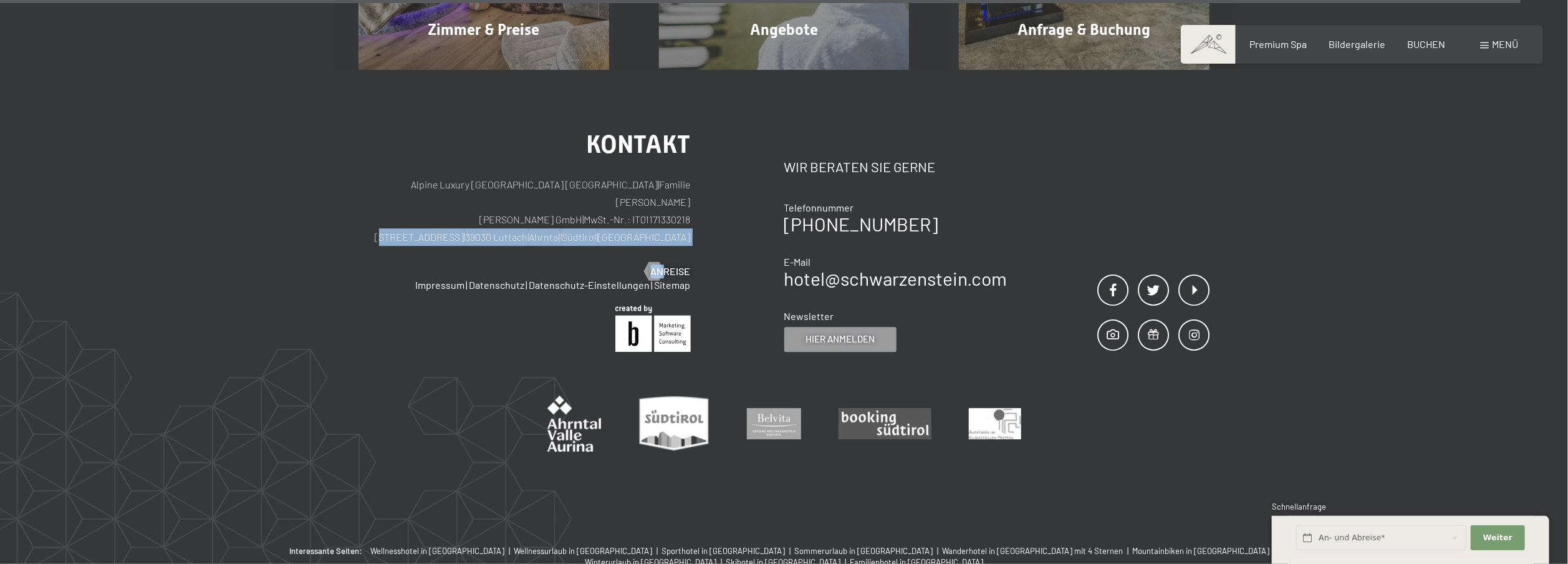
drag, startPoint x: 457, startPoint y: 217, endPoint x: 665, endPoint y: 225, distance: 208.2
click at [665, 225] on div "Kontakt Alpine Luxury SPA Resort SCHWARZENSTEIN | Familie [PERSON_NAME] [PERSON…" at bounding box center [525, 204] width 332 height 146
copy div "[STREET_ADDRESS] | [GEOGRAPHIC_DATA] | [GEOGRAPHIC_DATA] | [GEOGRAPHIC_DATA] Pa…"
